Goal: Find specific page/section: Find specific page/section

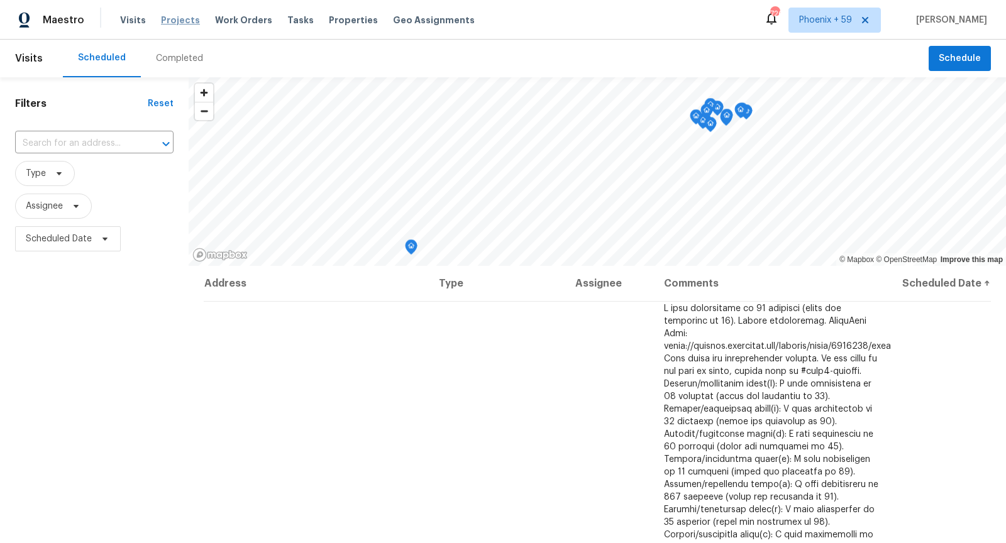
click at [170, 24] on span "Projects" at bounding box center [180, 20] width 39 height 13
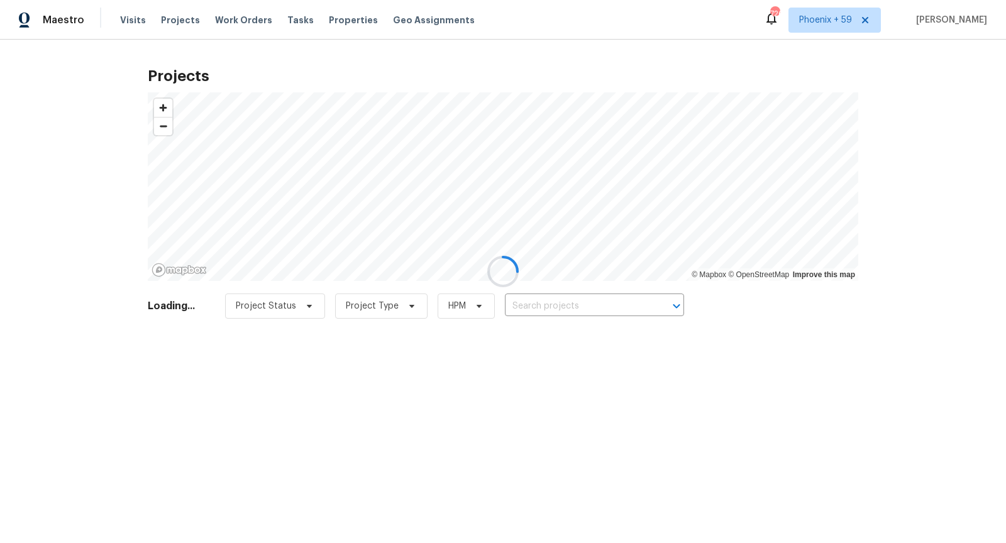
click at [538, 303] on div at bounding box center [503, 271] width 1006 height 543
click at [551, 308] on div at bounding box center [503, 271] width 1006 height 543
click at [552, 306] on div at bounding box center [503, 271] width 1006 height 543
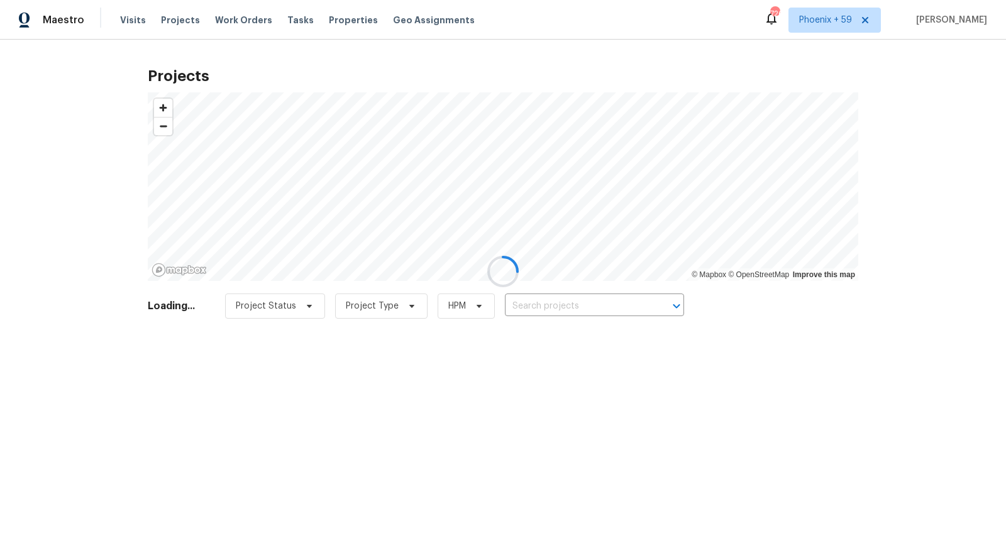
click at [552, 306] on div at bounding box center [503, 271] width 1006 height 543
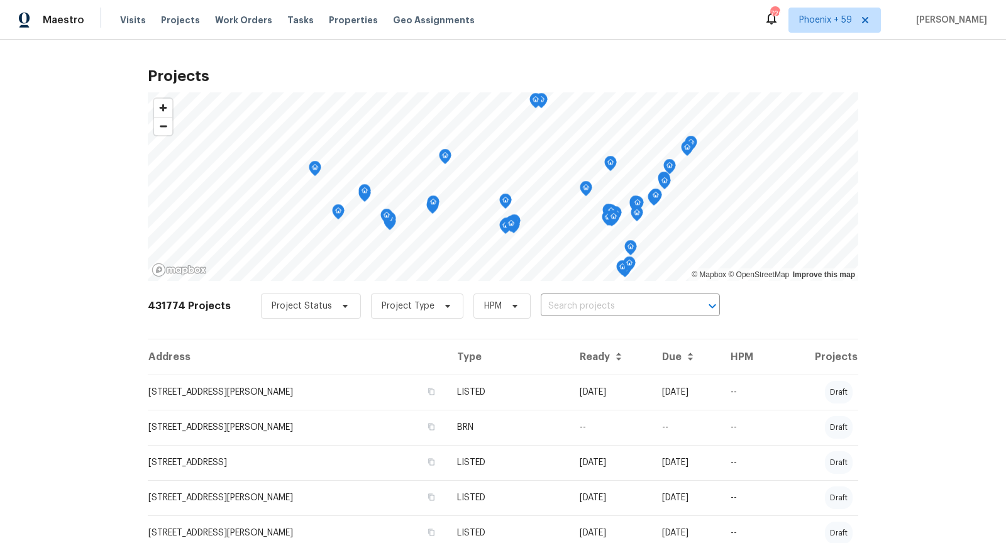
click at [552, 306] on input "text" at bounding box center [613, 306] width 144 height 19
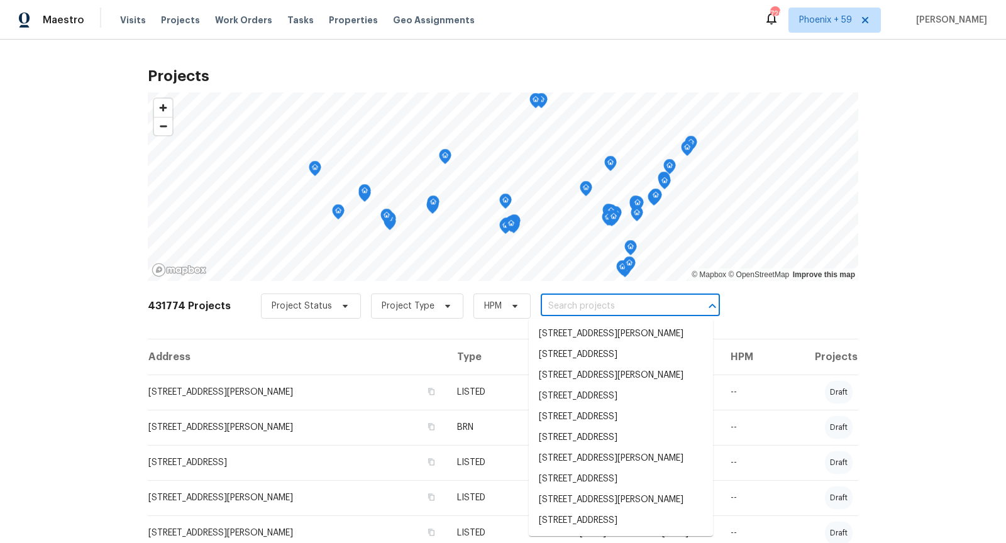
click at [552, 306] on input "text" at bounding box center [613, 306] width 144 height 19
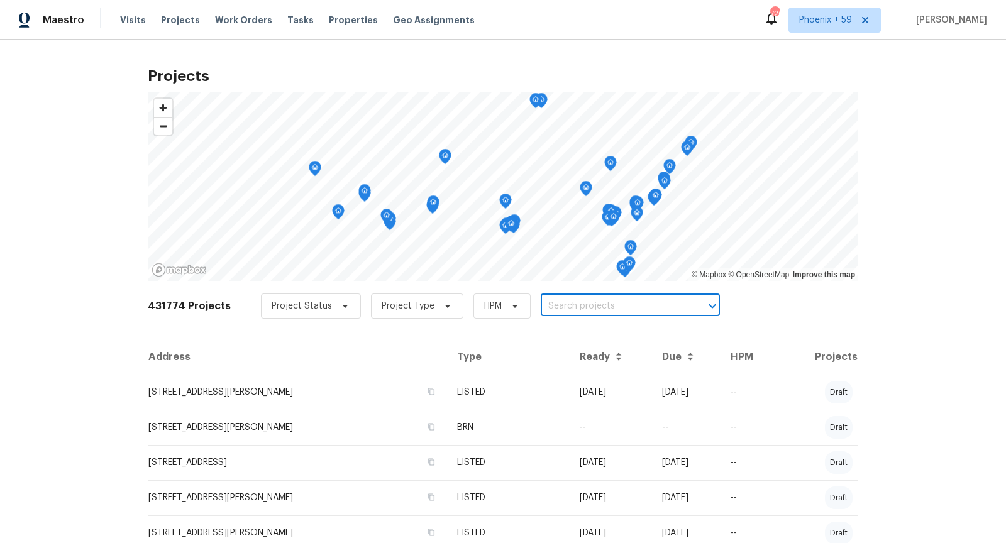
paste input "[STREET_ADDRESS]"
type input "[STREET_ADDRESS]"
click at [604, 331] on li "[STREET_ADDRESS]" at bounding box center [621, 334] width 184 height 21
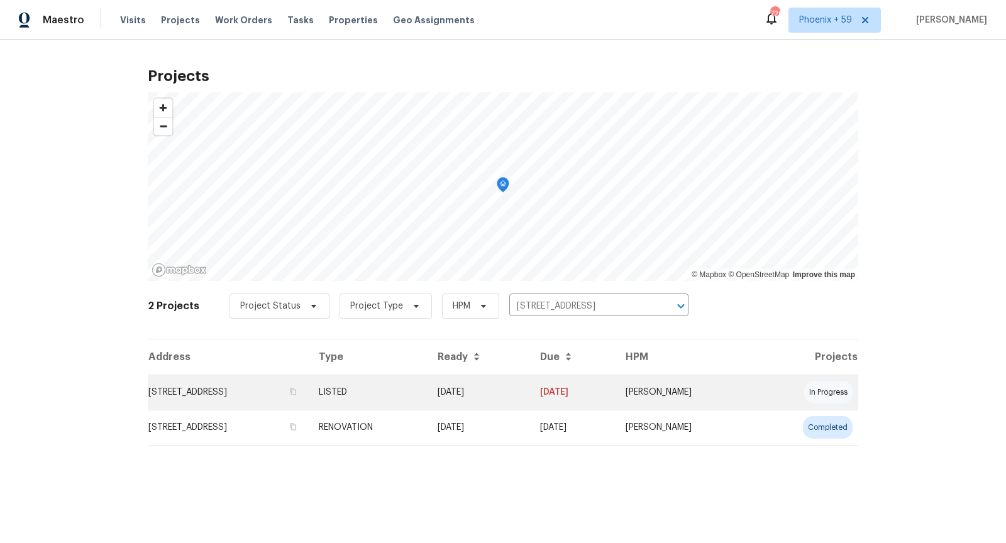
click at [273, 393] on td "[STREET_ADDRESS]" at bounding box center [228, 392] width 161 height 35
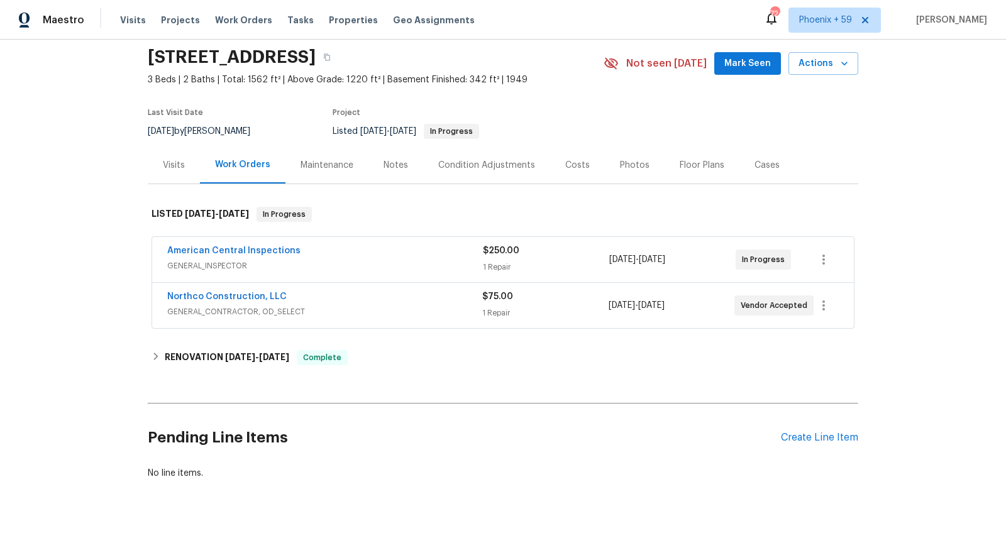
scroll to position [64, 0]
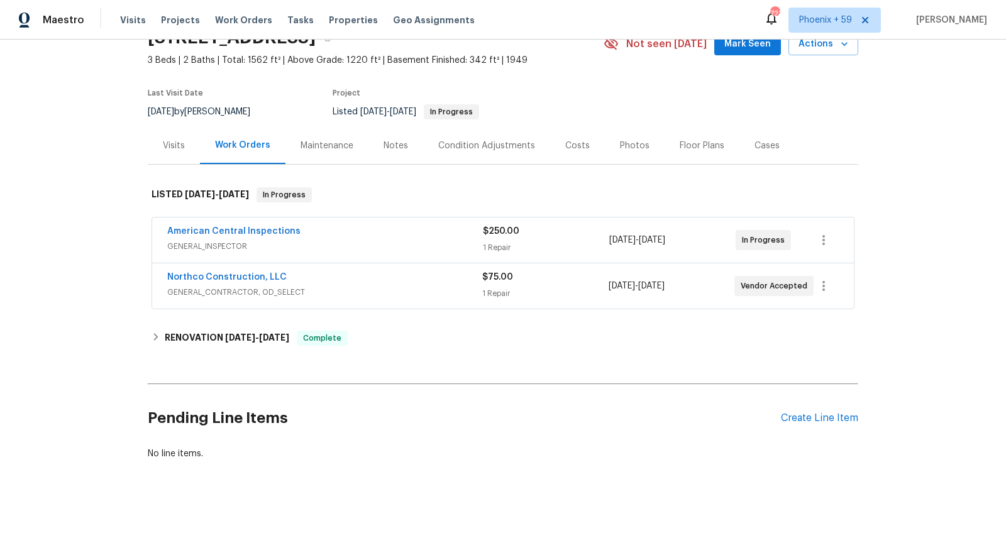
click at [443, 245] on span "GENERAL_INSPECTOR" at bounding box center [325, 246] width 316 height 13
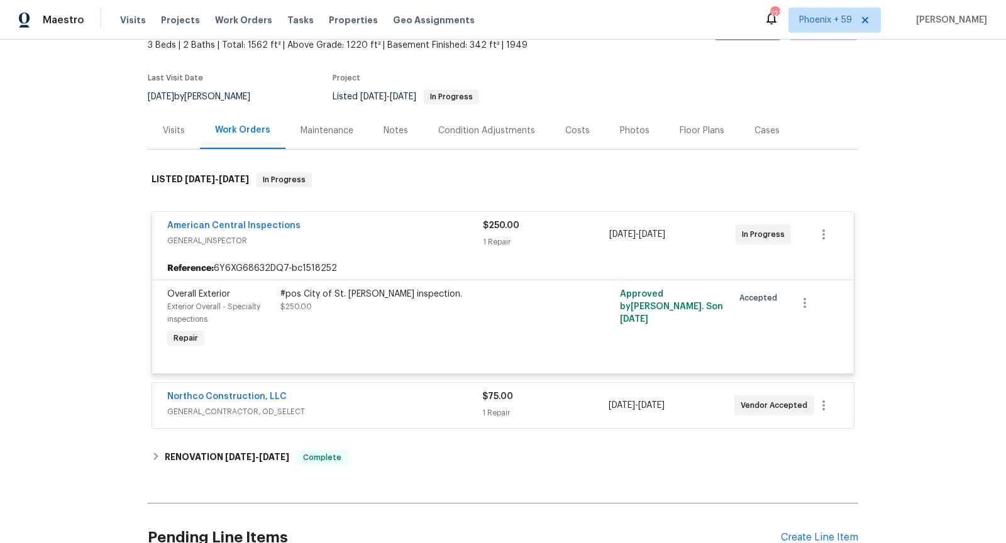
scroll to position [80, 0]
click at [269, 222] on link "American Central Inspections" at bounding box center [233, 224] width 133 height 9
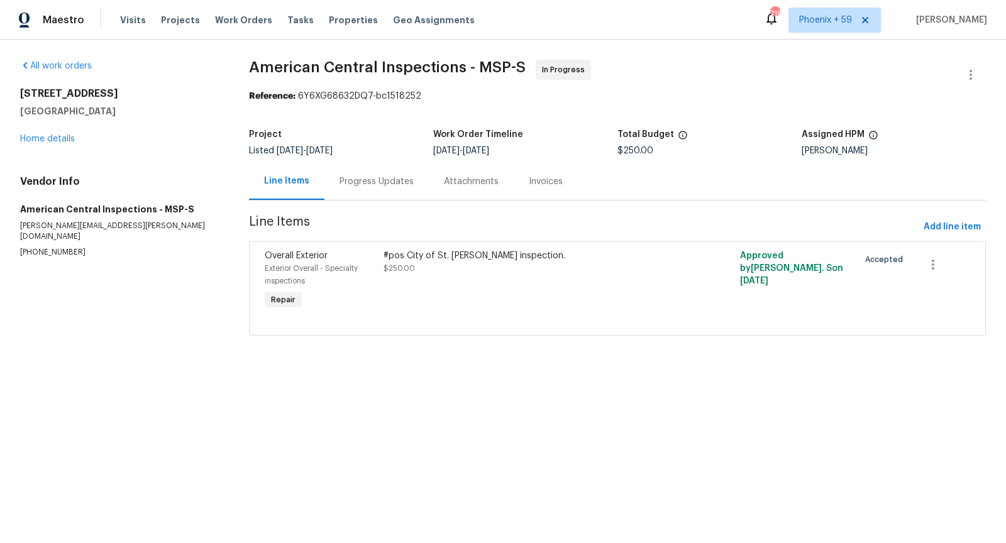
click at [549, 371] on html "Maestro Visits Projects Work Orders Tasks Properties Geo Assignments 719 [GEOGR…" at bounding box center [503, 185] width 1006 height 371
